Goal: Information Seeking & Learning: Learn about a topic

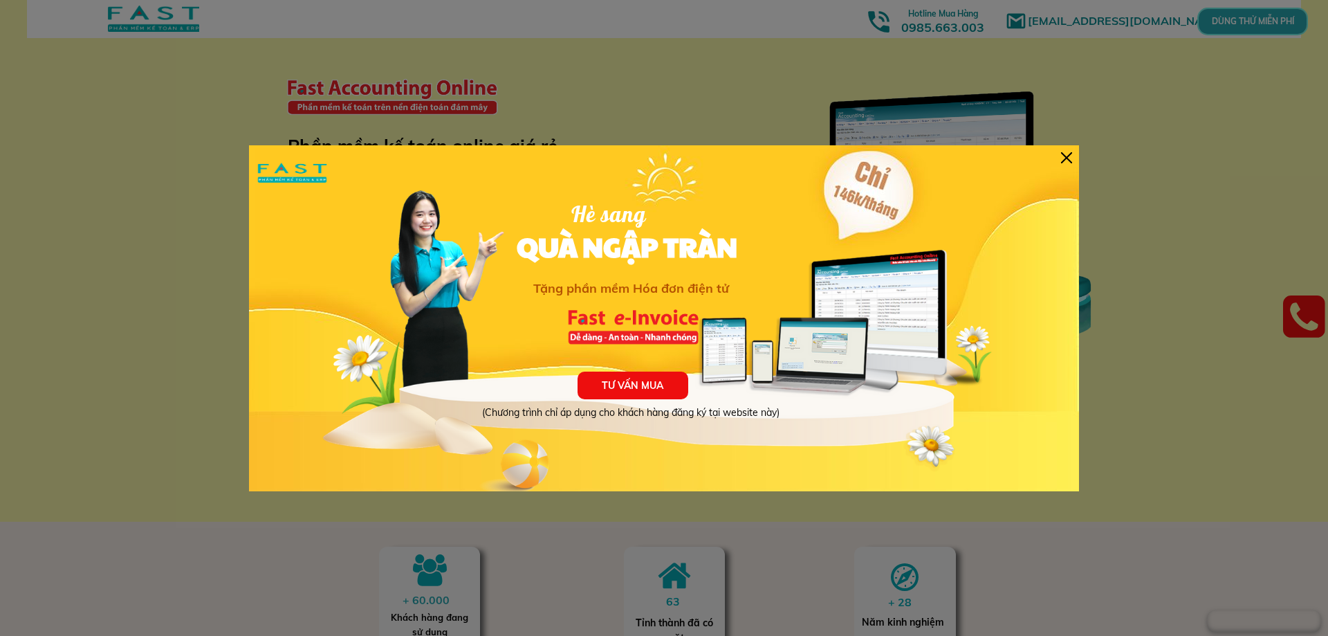
click at [1061, 154] on div at bounding box center [1066, 157] width 11 height 11
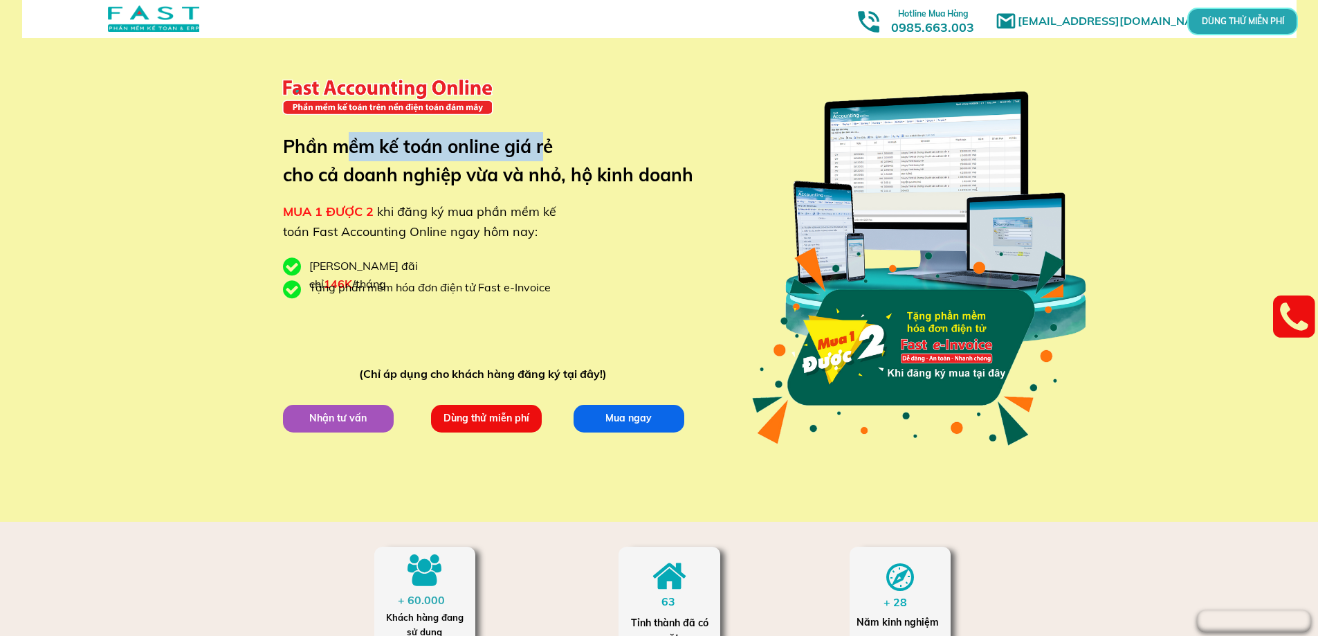
drag, startPoint x: 345, startPoint y: 154, endPoint x: 542, endPoint y: 153, distance: 197.9
click at [542, 153] on h3 "Phần mềm kế toán online giá rẻ cho cả doanh nghiệp vừa và nhỏ, hộ kinh doanh" at bounding box center [498, 160] width 431 height 57
click at [648, 189] on h3 "Phần mềm kế toán online giá rẻ cho cả doanh nghiệp vừa và nhỏ, hộ kinh doanh" at bounding box center [498, 160] width 431 height 57
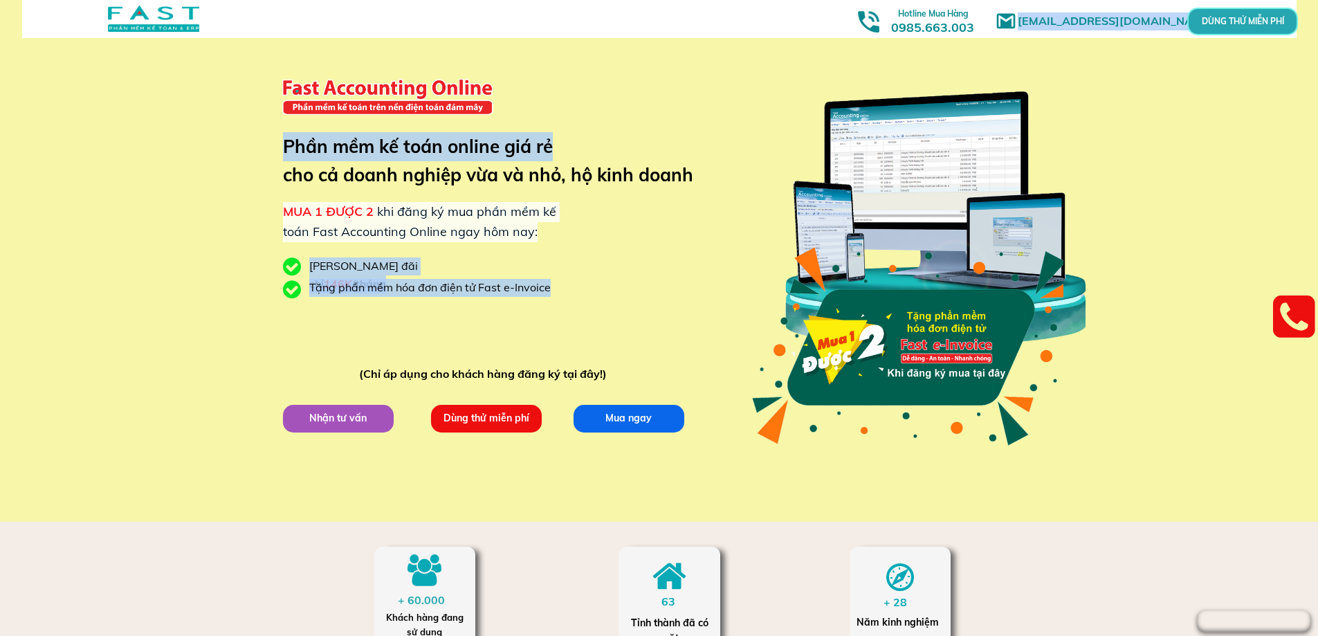
drag, startPoint x: 273, startPoint y: 149, endPoint x: 565, endPoint y: 158, distance: 291.4
click at [565, 158] on div "[EMAIL_ADDRESS][DOMAIN_NAME] MUA 1 ĐƯỢC 2 khi đăng ký mua phần mềm kế toán Fast…" at bounding box center [659, 261] width 1318 height 522
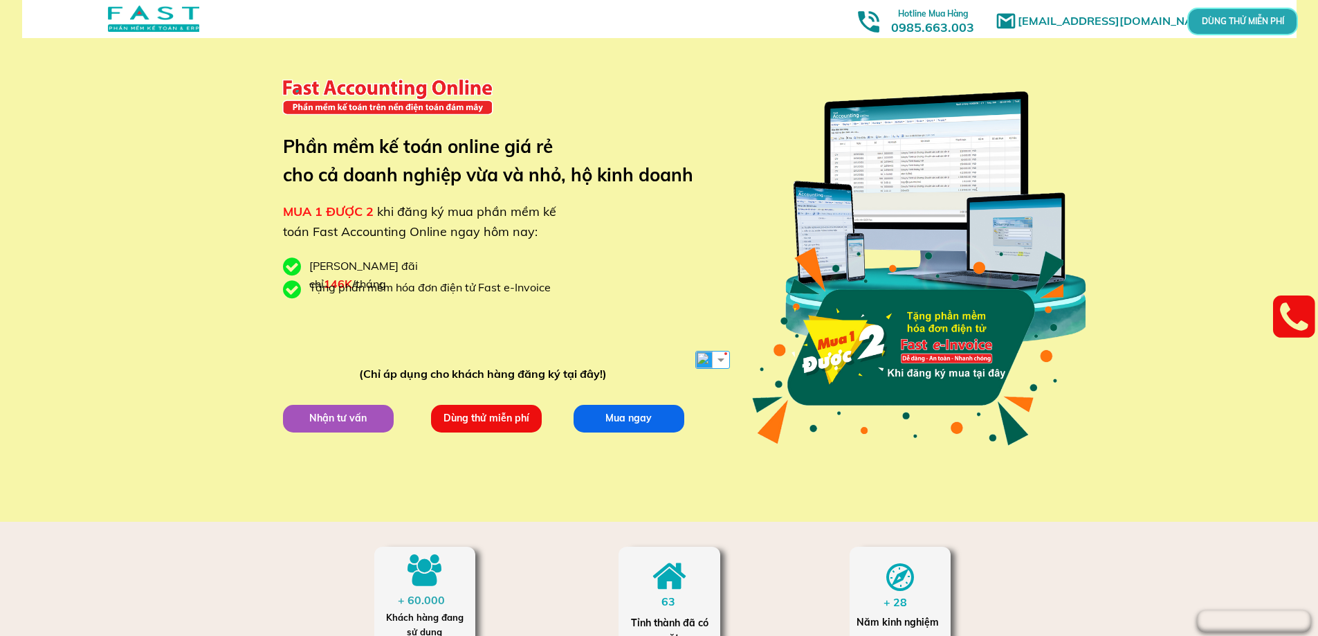
click at [603, 176] on h3 "Phần mềm kế toán online giá rẻ cho cả doanh nghiệp vừa và nhỏ, hộ kinh doanh" at bounding box center [498, 160] width 431 height 57
click at [361, 270] on div "[PERSON_NAME] đãi chỉ 146K /tháng" at bounding box center [399, 274] width 180 height 35
click at [376, 268] on div "[PERSON_NAME] đãi chỉ 146K /tháng" at bounding box center [399, 274] width 180 height 35
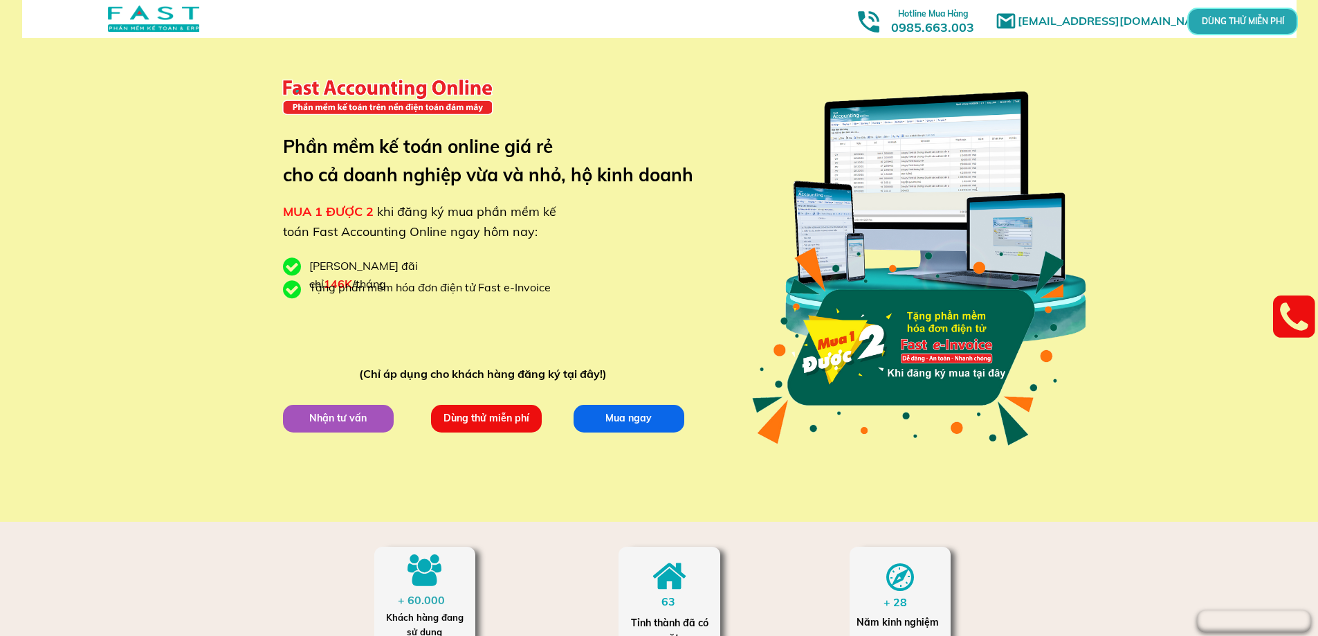
click at [352, 277] on span "146K" at bounding box center [338, 284] width 28 height 14
click at [531, 292] on div "Tặng phần mềm hóa đơn điện tử Fast e-Invoice" at bounding box center [435, 288] width 252 height 18
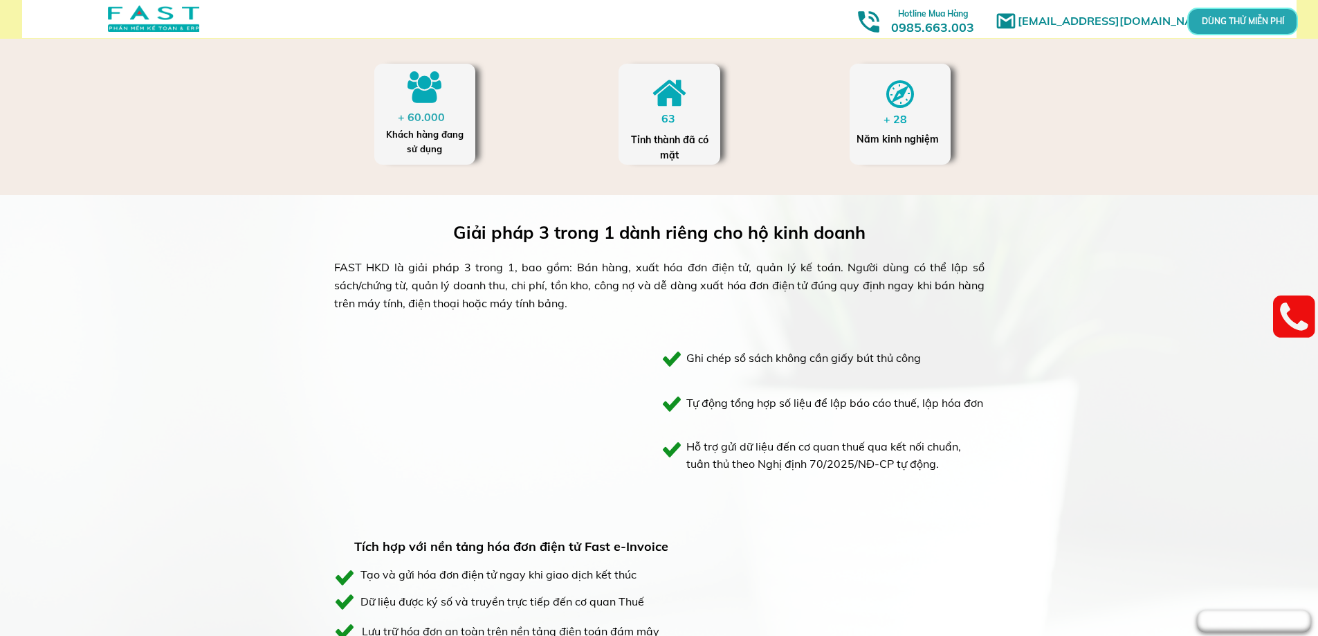
scroll to position [484, 0]
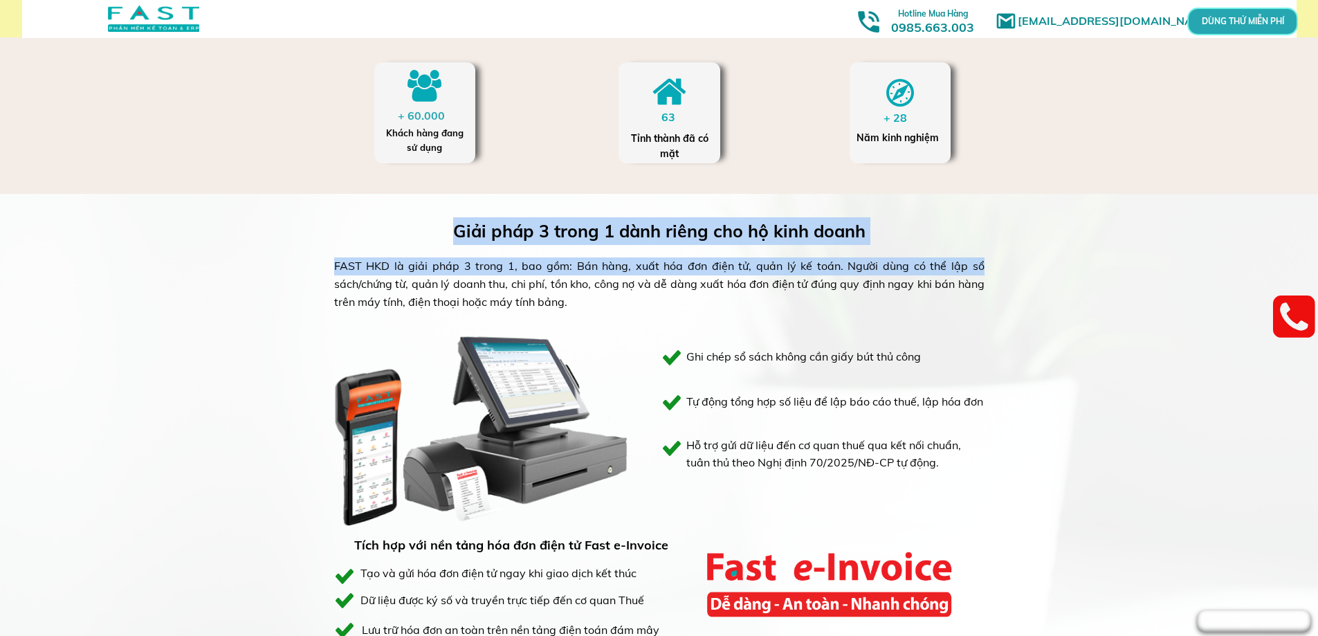
drag, startPoint x: 717, startPoint y: 239, endPoint x: 958, endPoint y: 272, distance: 242.9
click at [958, 272] on div "Giải pháp 3 trong 1 dành riêng cho hộ kinh doanh FAST HKD là giải pháp 3 trong …" at bounding box center [659, 607] width 664 height 826
click at [958, 272] on div "FAST HKD là giải pháp 3 trong 1, bao gồm: Bán hàng, xuất hóa đơn điện tử, quản …" at bounding box center [659, 283] width 650 height 53
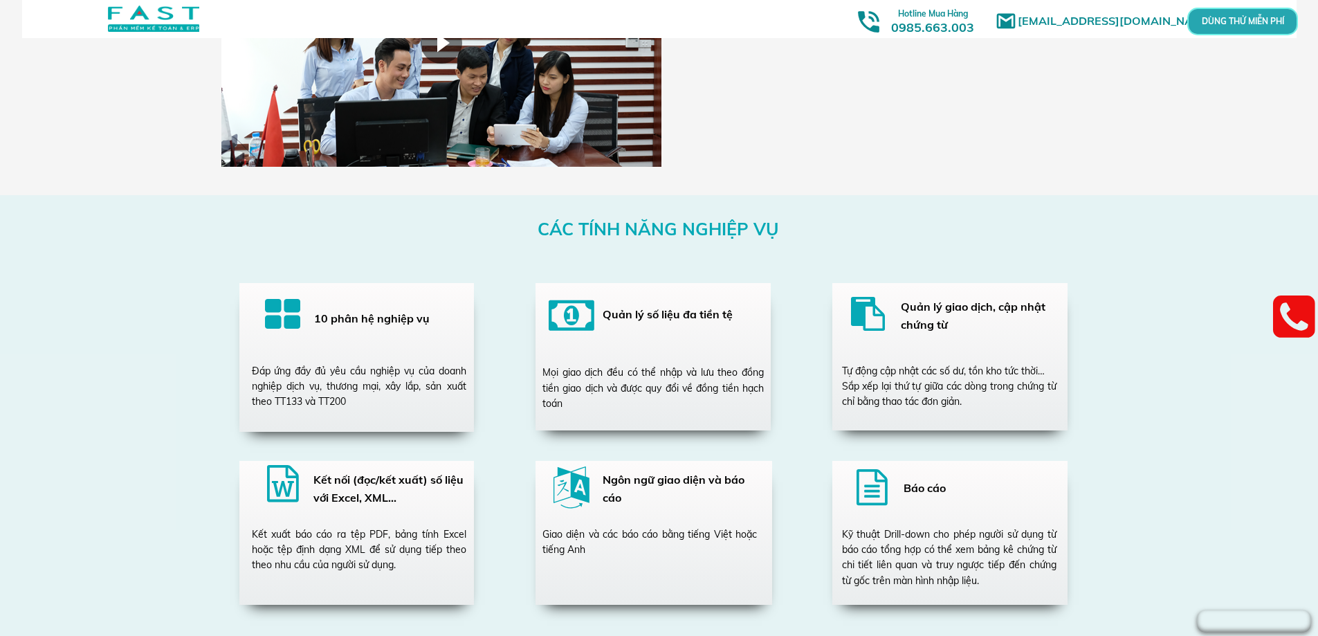
scroll to position [2283, 0]
drag, startPoint x: 306, startPoint y: 369, endPoint x: 357, endPoint y: 372, distance: 50.6
click at [357, 372] on div "Đáp ứng đầy đủ yêu cầu nghiệp vụ của doanh nghiệp dịch vụ, thương mại, xây lắp,…" at bounding box center [359, 385] width 214 height 46
click at [628, 364] on div "Mọi giao dịch đều có thể nhập và lưu theo đồng tiền giao dịch và được quy đổi v…" at bounding box center [652, 387] width 221 height 46
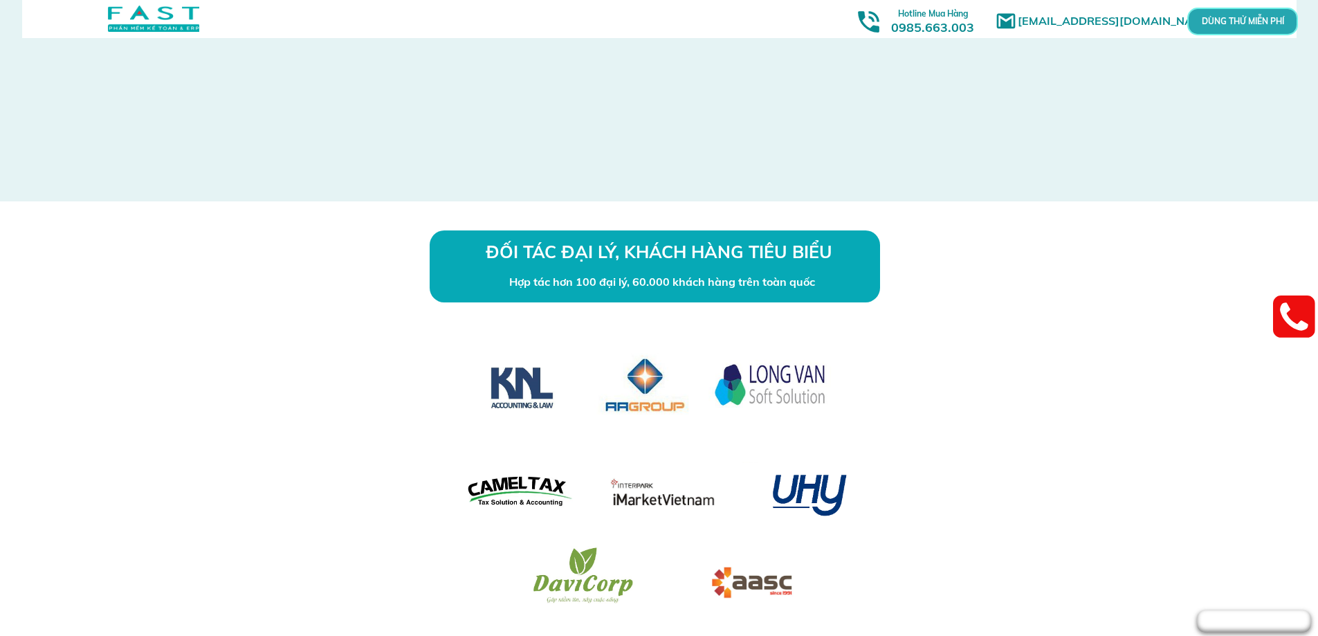
scroll to position [4082, 0]
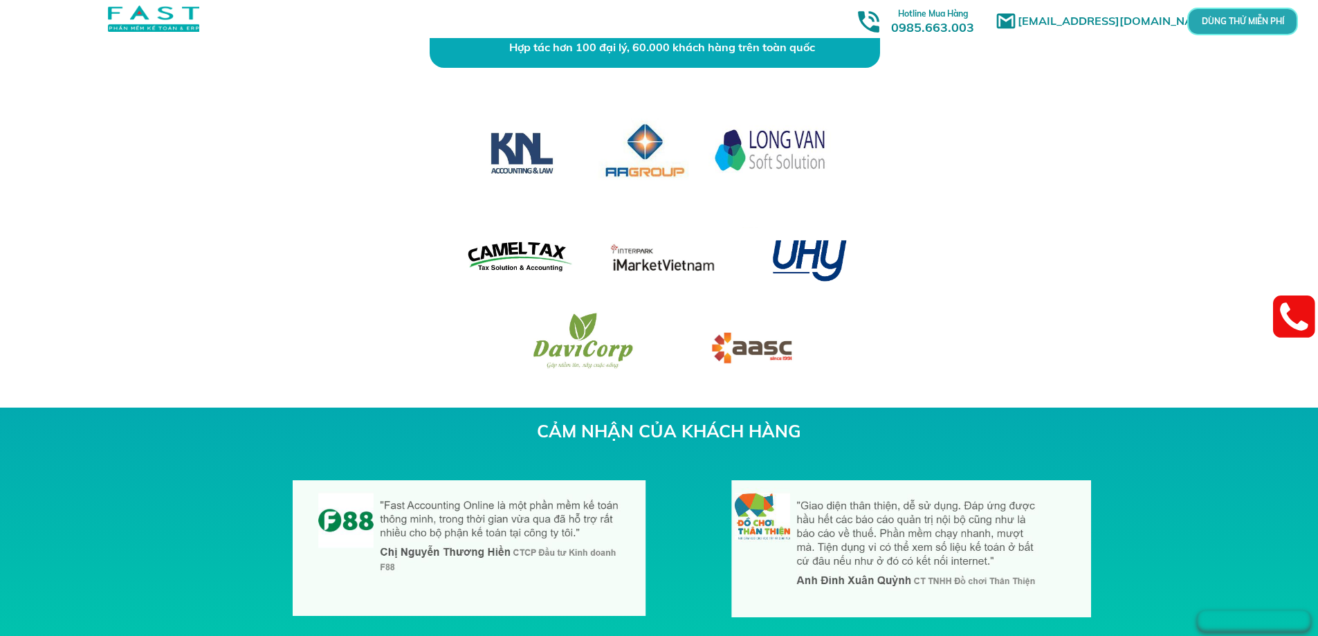
click at [1018, 239] on div "ĐỐI TÁC ĐẠI LÝ, KHÁCH HÀNG TIÊU BIỂU Hợp tác hơn 100 đại lý, 60.000 khách hàng …" at bounding box center [659, 187] width 1318 height 441
click at [799, 239] on div at bounding box center [811, 257] width 105 height 105
click at [885, 304] on div "ĐỐI TÁC ĐẠI LÝ, KHÁCH HÀNG TIÊU BIỂU Hợp tác hơn 100 đại lý, 60.000 khách hàng …" at bounding box center [659, 187] width 664 height 441
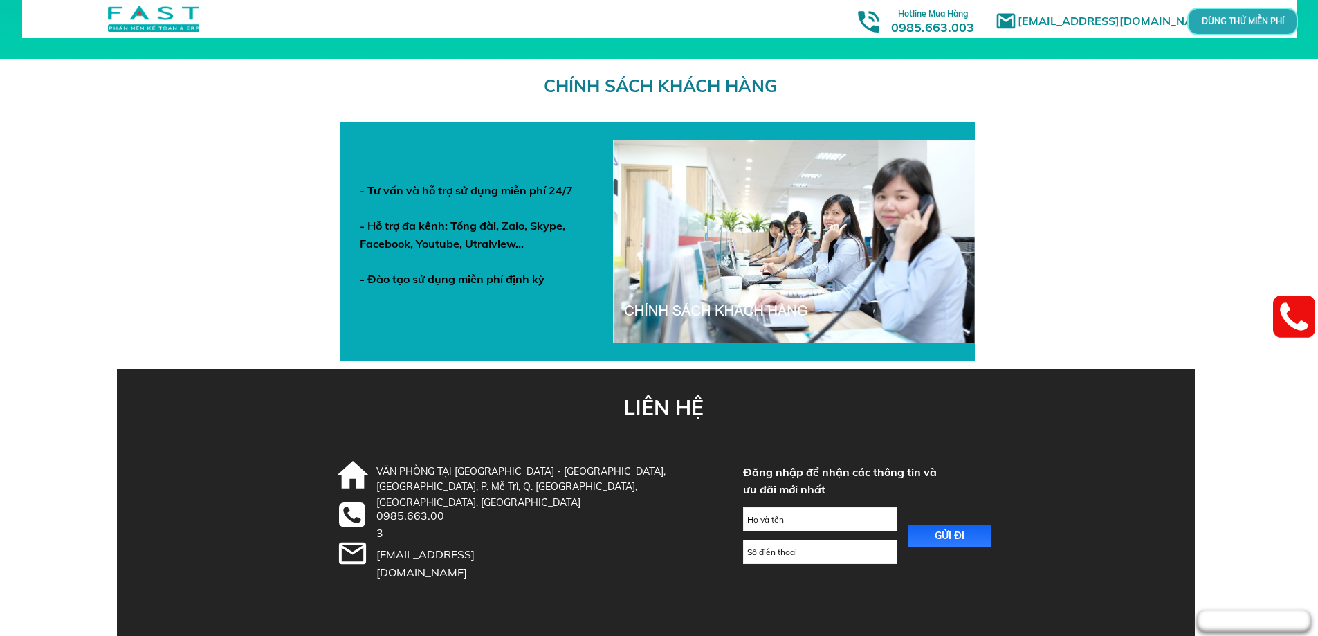
scroll to position [4782, 0]
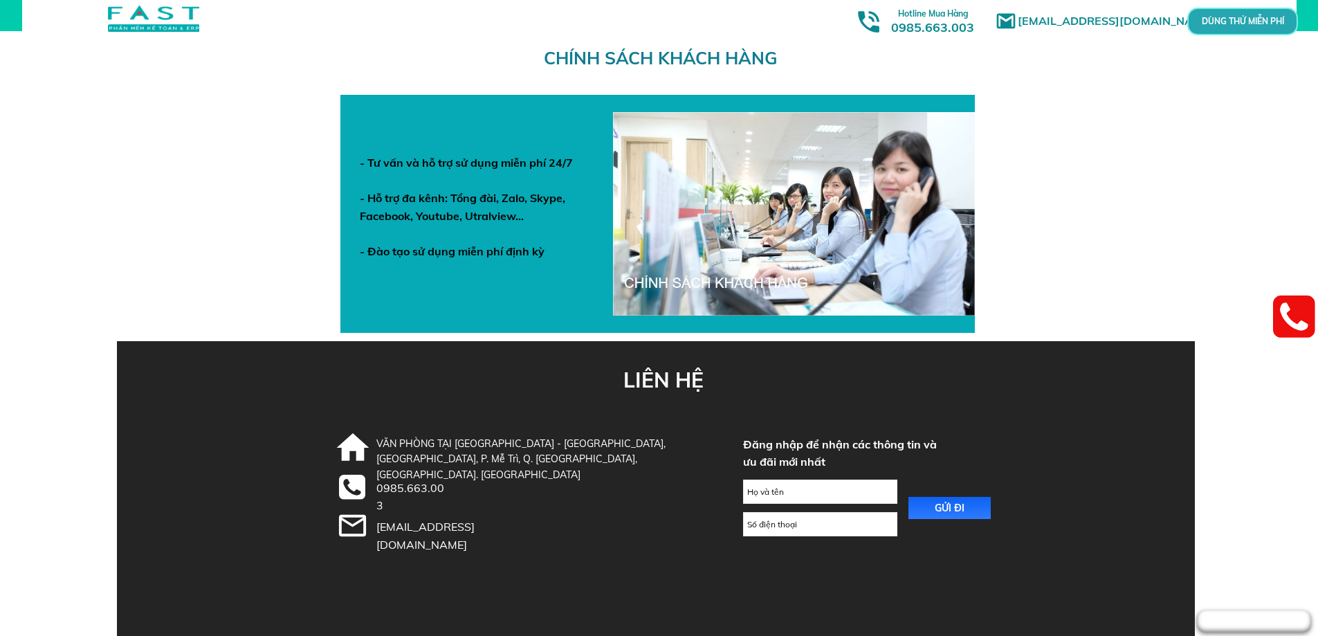
click at [419, 441] on div "VĂN PHÒNG TẠI [GEOGRAPHIC_DATA] - [GEOGRAPHIC_DATA], [GEOGRAPHIC_DATA], P. Mễ T…" at bounding box center [538, 459] width 324 height 46
click at [618, 432] on div at bounding box center [656, 488] width 1078 height 295
click at [553, 444] on div "VĂN PHÒNG TẠI [GEOGRAPHIC_DATA] - [GEOGRAPHIC_DATA], [GEOGRAPHIC_DATA], P. Mễ T…" at bounding box center [538, 459] width 324 height 46
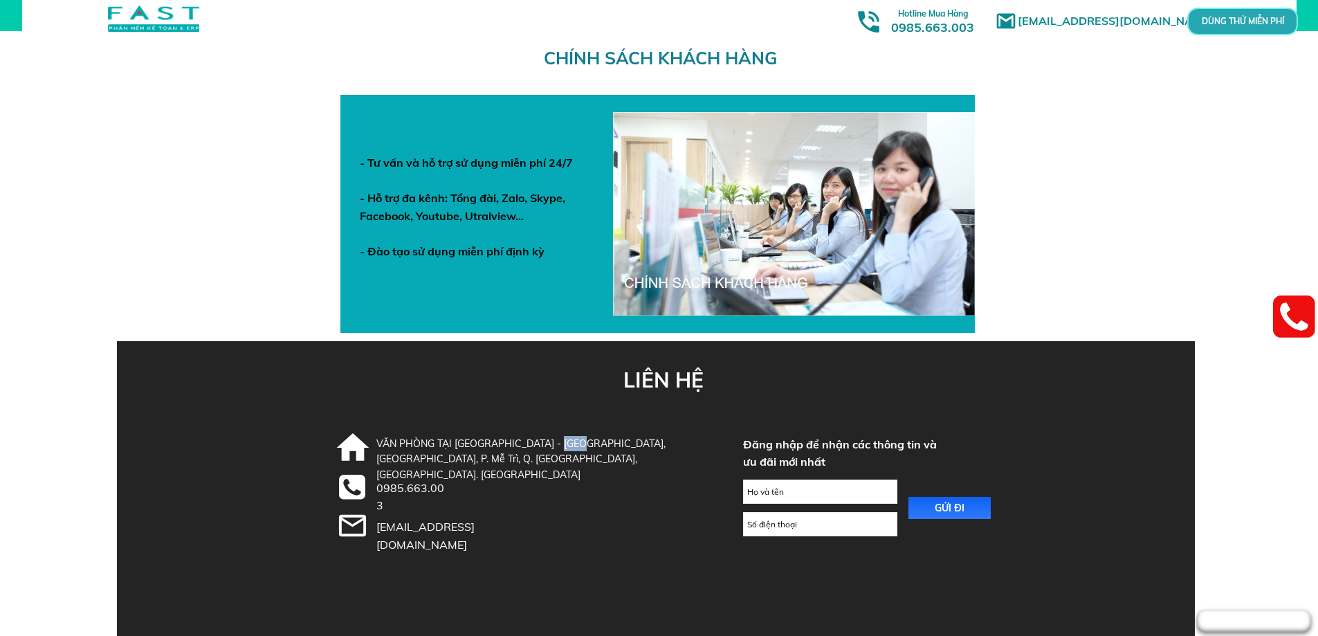
click at [553, 444] on div "VĂN PHÒNG TẠI [GEOGRAPHIC_DATA] - [GEOGRAPHIC_DATA], [GEOGRAPHIC_DATA], P. Mễ T…" at bounding box center [538, 459] width 324 height 46
click at [568, 455] on div "VĂN PHÒNG TẠI [GEOGRAPHIC_DATA] - [GEOGRAPHIC_DATA], [GEOGRAPHIC_DATA], P. Mễ T…" at bounding box center [538, 459] width 324 height 46
click at [594, 446] on div "VĂN PHÒNG TẠI [GEOGRAPHIC_DATA] - [GEOGRAPHIC_DATA], [GEOGRAPHIC_DATA], P. Mễ T…" at bounding box center [538, 459] width 324 height 46
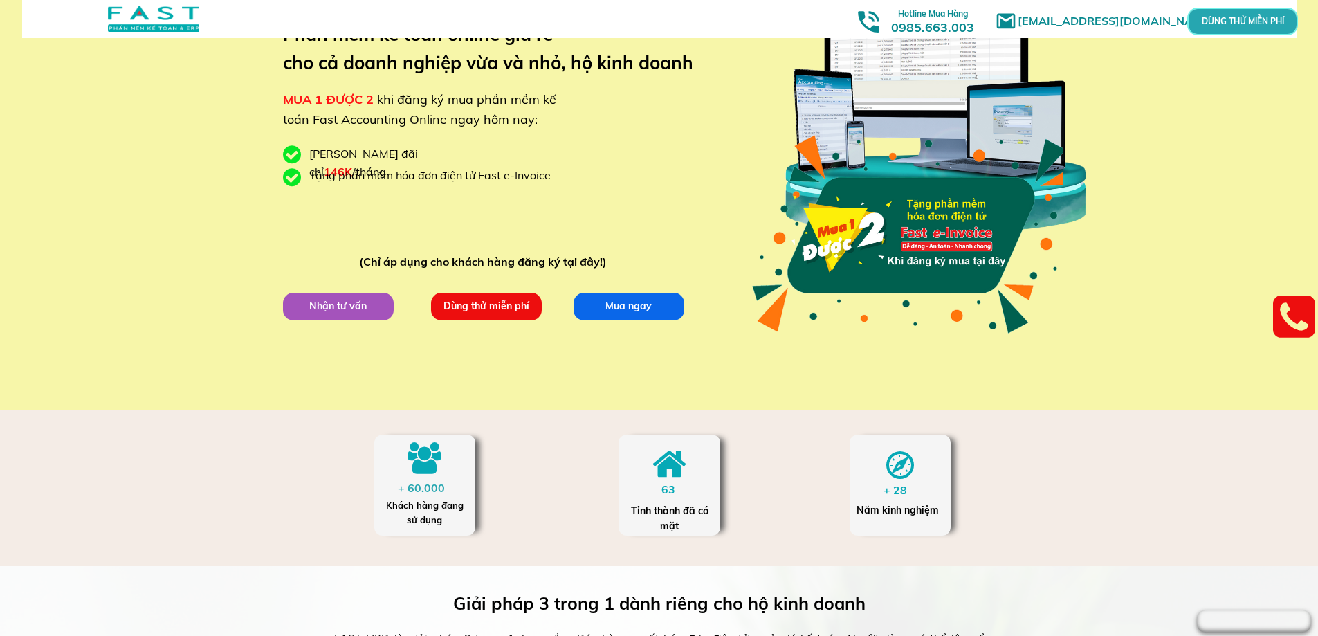
scroll to position [0, 0]
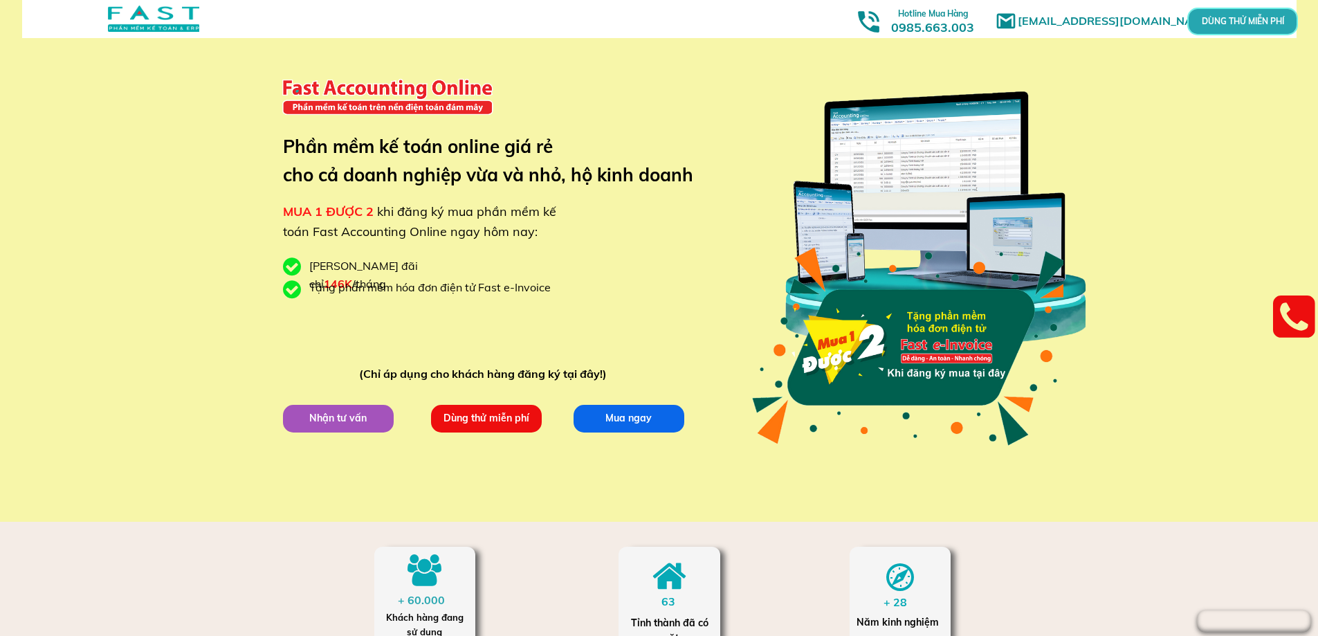
click at [412, 273] on div "[PERSON_NAME] đãi chỉ 146K /tháng" at bounding box center [399, 274] width 180 height 35
